Goal: Task Accomplishment & Management: Use online tool/utility

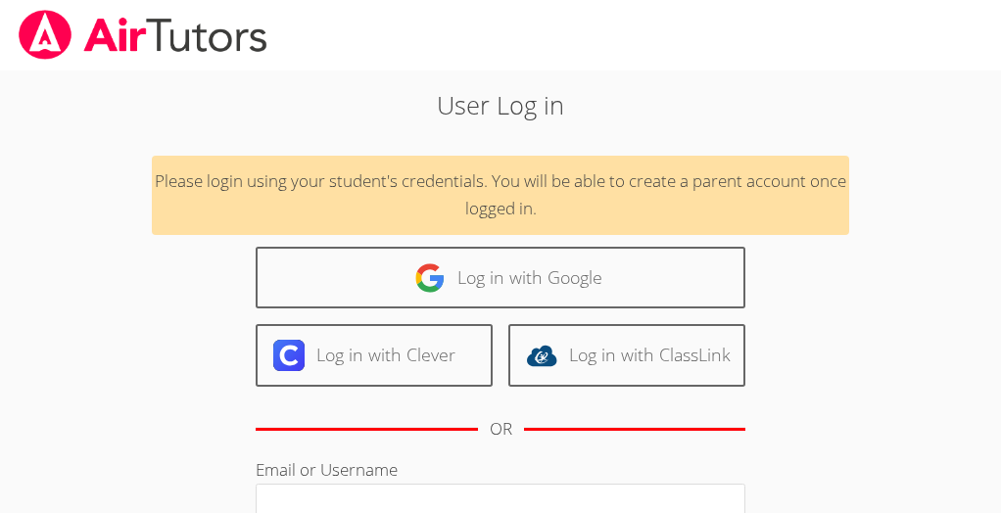
scroll to position [16, 0]
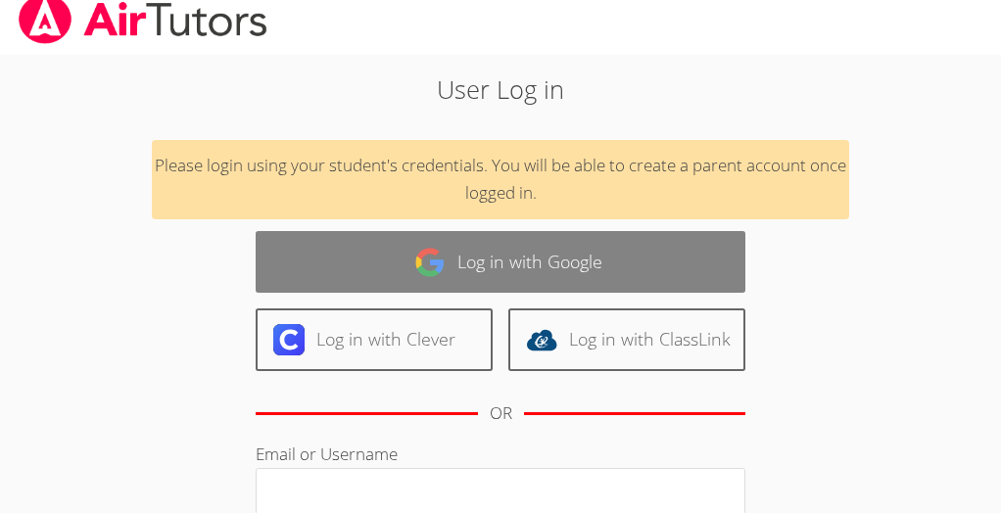
click at [549, 271] on link "Log in with Google" at bounding box center [501, 262] width 490 height 62
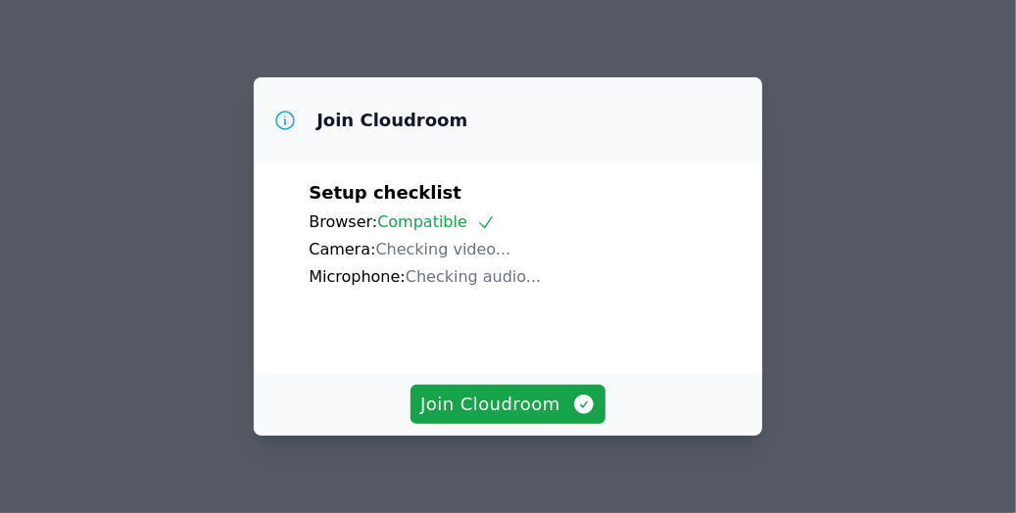
drag, startPoint x: 468, startPoint y: 456, endPoint x: 255, endPoint y: 362, distance: 233.4
click at [255, 362] on div "Setup checklist Browser: Compatible Camera: Checking video... Microphone: Check…" at bounding box center [508, 269] width 509 height 211
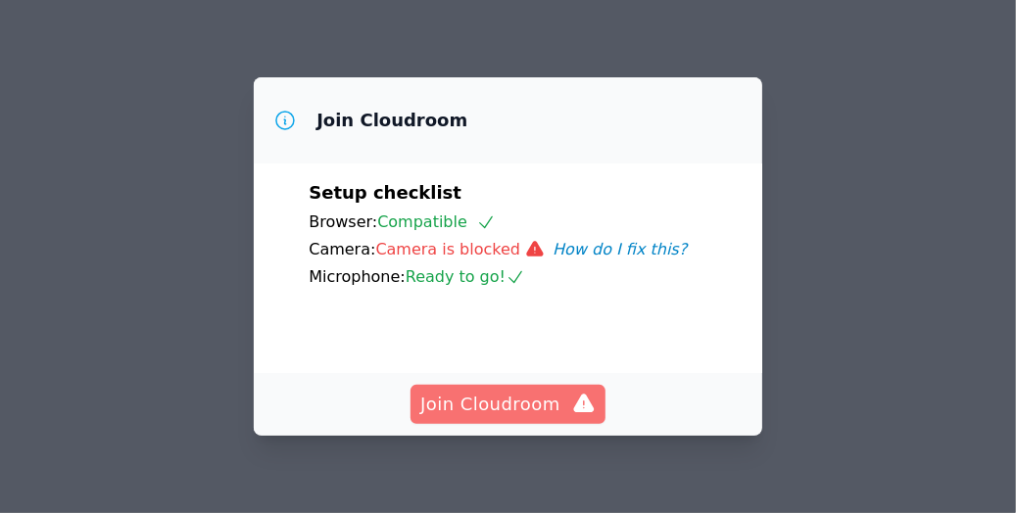
click at [492, 402] on span "Join Cloudroom" at bounding box center [507, 404] width 175 height 27
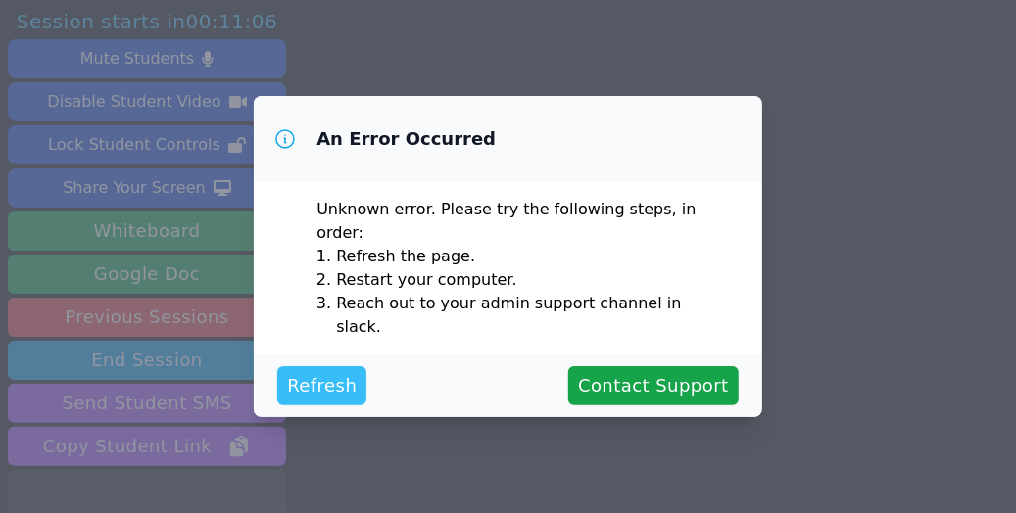
click at [324, 379] on span "Refresh" at bounding box center [322, 385] width 70 height 27
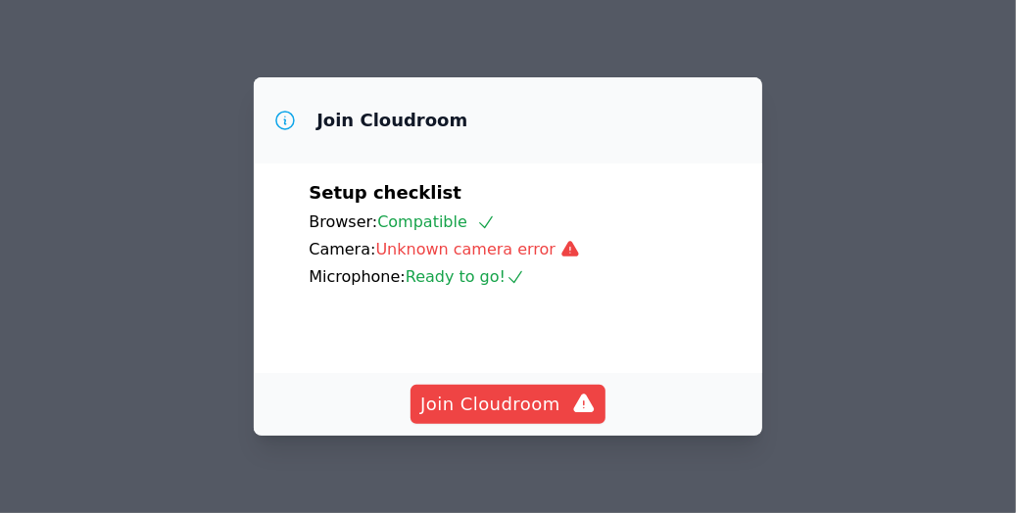
click at [561, 255] on icon at bounding box center [569, 249] width 17 height 16
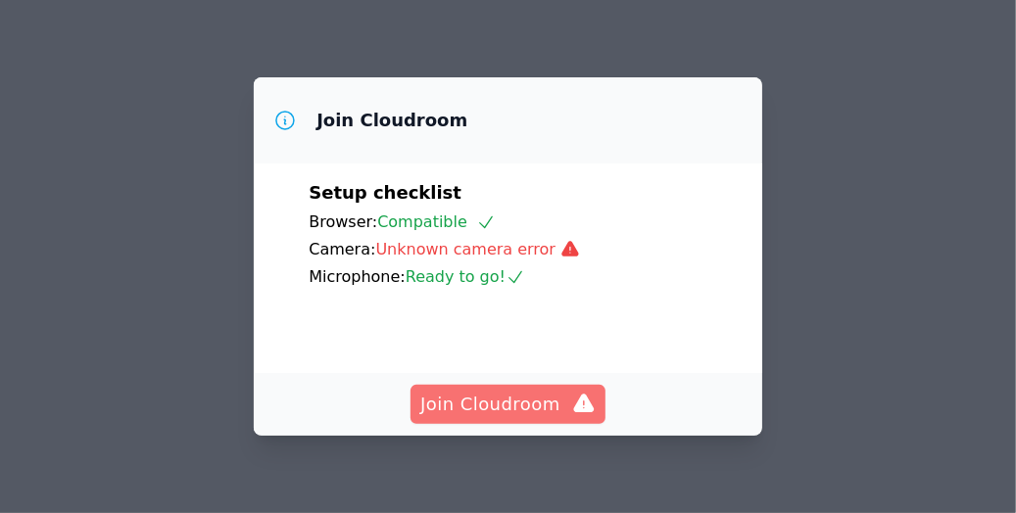
click at [563, 403] on span "Join Cloudroom" at bounding box center [507, 404] width 175 height 27
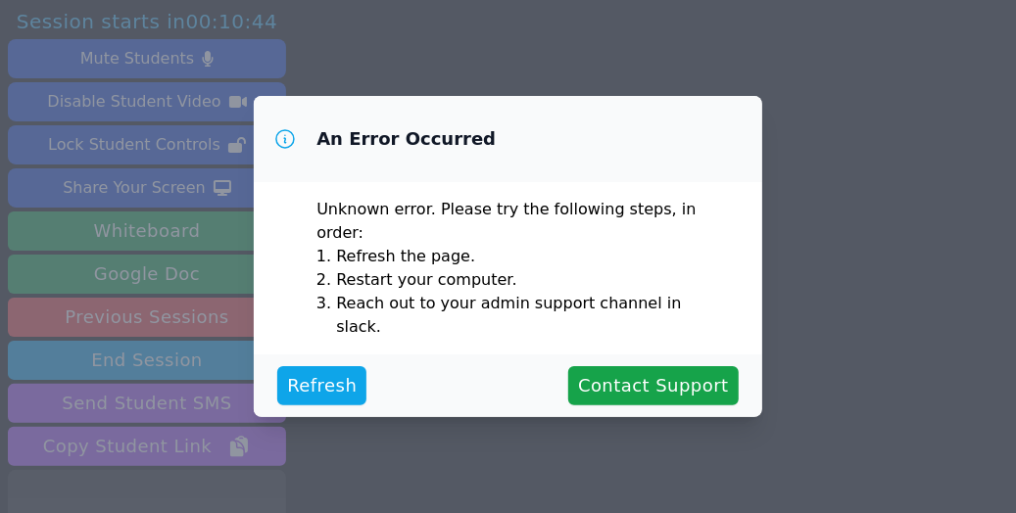
click at [284, 148] on icon at bounding box center [285, 139] width 18 height 18
click at [325, 376] on span "Refresh" at bounding box center [322, 385] width 70 height 27
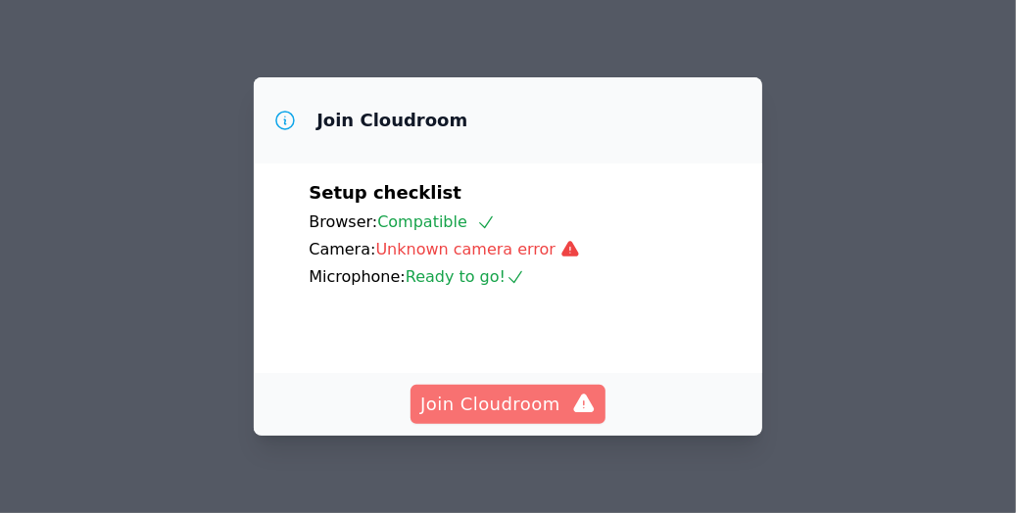
click at [455, 413] on span "Join Cloudroom" at bounding box center [507, 404] width 175 height 27
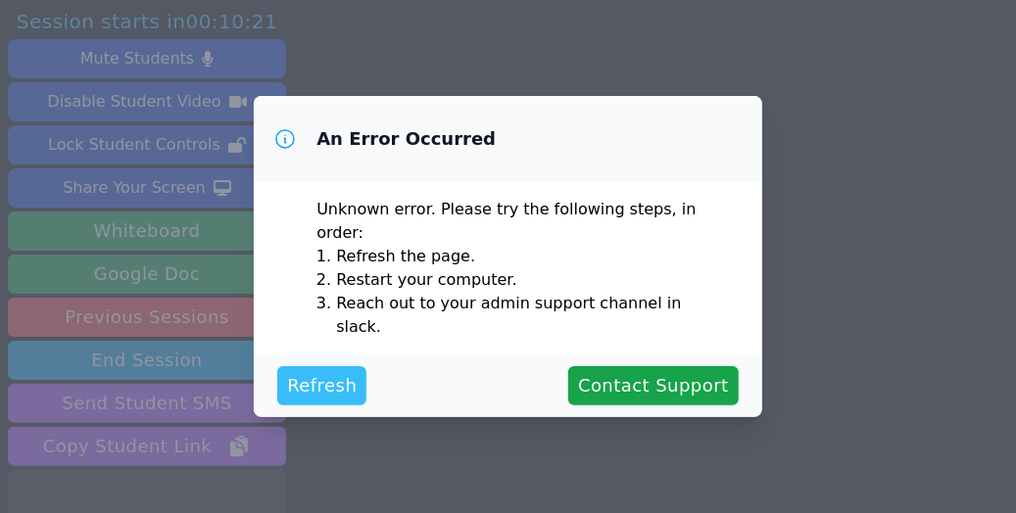
click at [316, 378] on span "Refresh" at bounding box center [322, 385] width 70 height 27
